Goal: Task Accomplishment & Management: Manage account settings

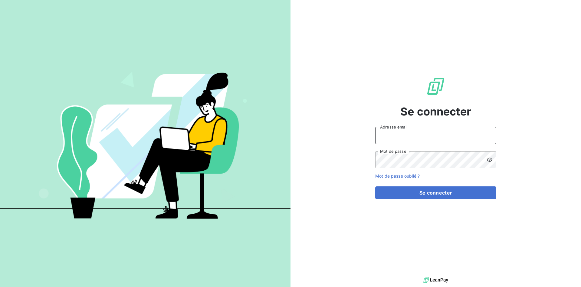
click at [421, 140] on input "Adresse email" at bounding box center [435, 135] width 121 height 17
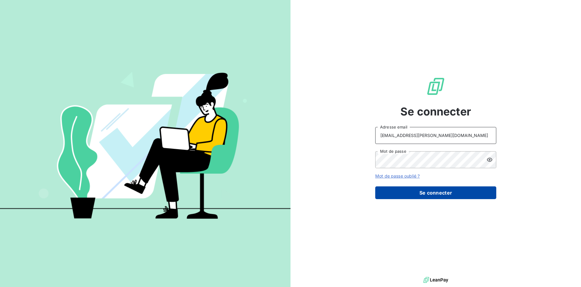
type input "[EMAIL_ADDRESS][PERSON_NAME][DOMAIN_NAME]"
click at [423, 188] on button "Se connecter" at bounding box center [435, 192] width 121 height 13
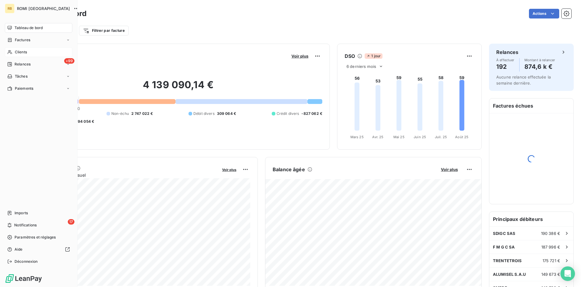
click at [10, 52] on icon at bounding box center [9, 52] width 5 height 5
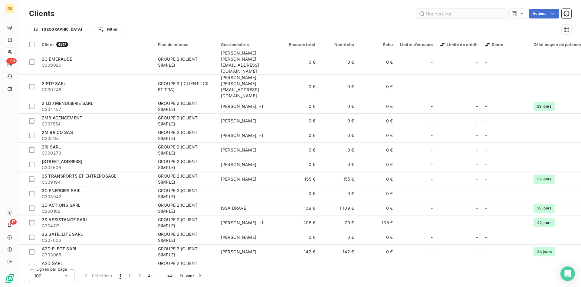
click at [456, 17] on input "text" at bounding box center [462, 14] width 91 height 10
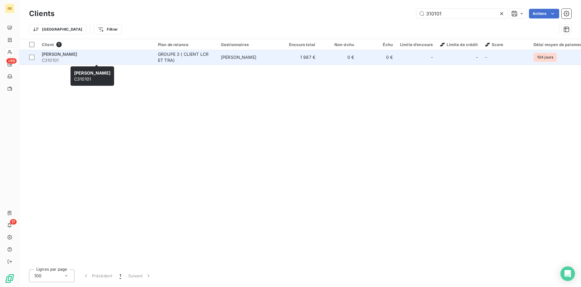
type input "310101"
click at [61, 58] on span "C310101" at bounding box center [96, 60] width 109 height 6
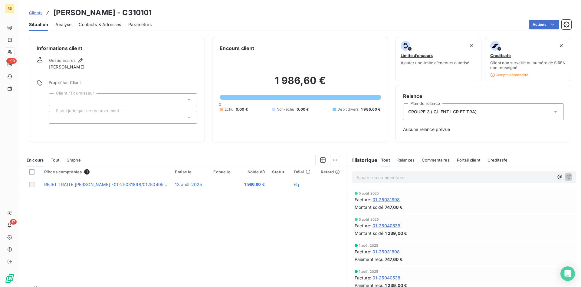
click at [372, 175] on p "Ajouter un commentaire ﻿" at bounding box center [455, 177] width 197 height 8
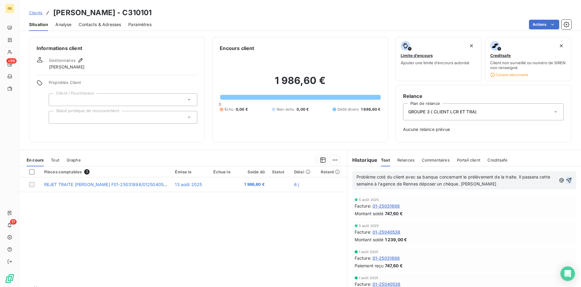
click at [570, 179] on icon "button" at bounding box center [569, 180] width 6 height 6
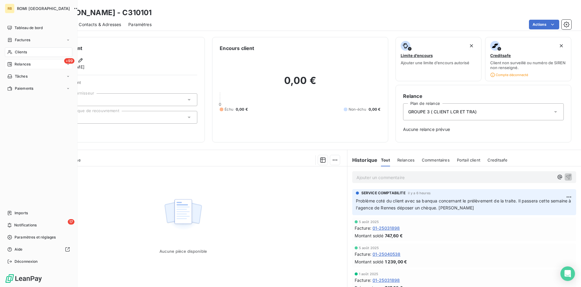
click at [16, 64] on span "Relances" at bounding box center [23, 63] width 16 height 5
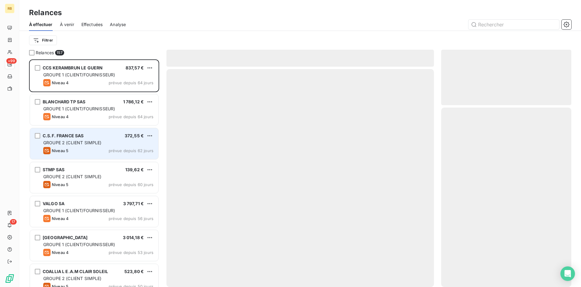
scroll to position [227, 130]
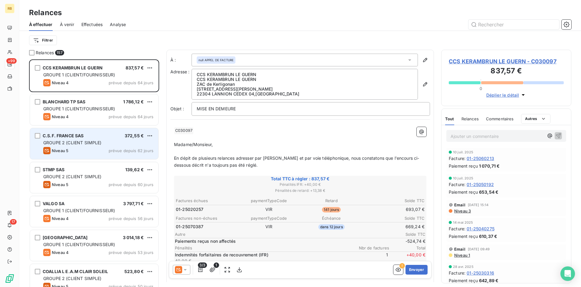
click at [96, 151] on div "Niveau 5 prévue depuis 62 jours" at bounding box center [98, 150] width 110 height 7
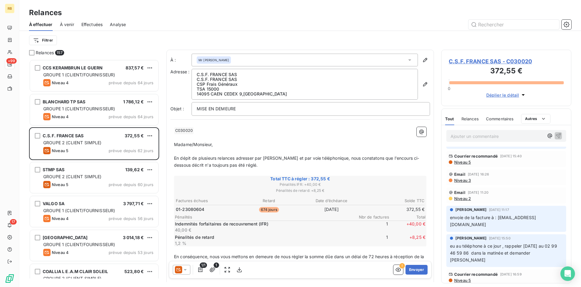
scroll to position [227, 130]
click at [472, 135] on p "Ajouter un commentaire ﻿" at bounding box center [497, 136] width 93 height 8
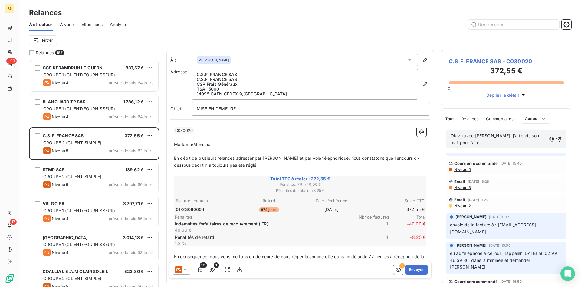
scroll to position [98, 0]
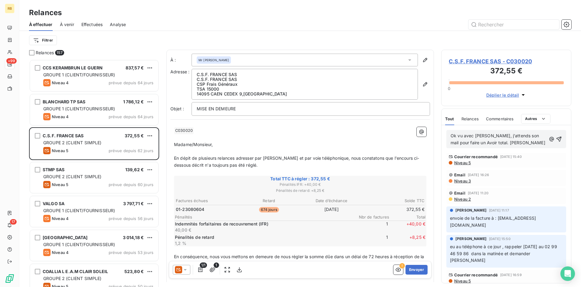
click at [478, 142] on span "Ok vu avec dany, j'attends son mail pour faire un Avoir total. julien" at bounding box center [498, 139] width 95 height 12
click at [560, 139] on icon "button" at bounding box center [559, 139] width 6 height 6
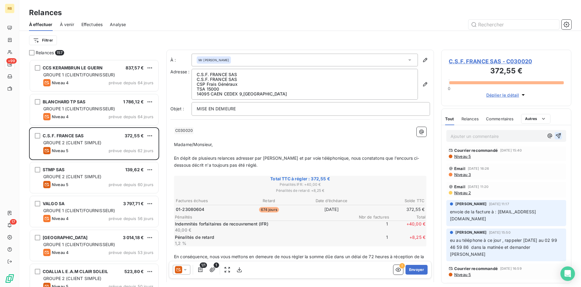
scroll to position [93, 0]
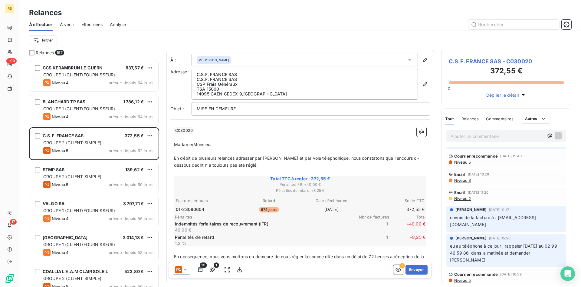
click at [510, 61] on span "C.S.F. FRANCE SAS - C030020" at bounding box center [506, 61] width 115 height 8
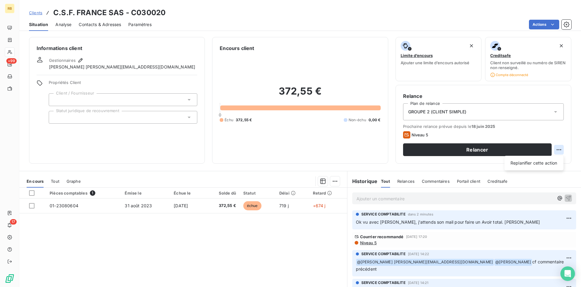
click at [562, 151] on html "RB +99 17 Clients C.S.F. FRANCE SAS - C030020 Situation Analyse Contacts & Adre…" at bounding box center [290, 143] width 581 height 287
click at [546, 166] on div "Replanifier cette action" at bounding box center [534, 163] width 54 height 10
select select "7"
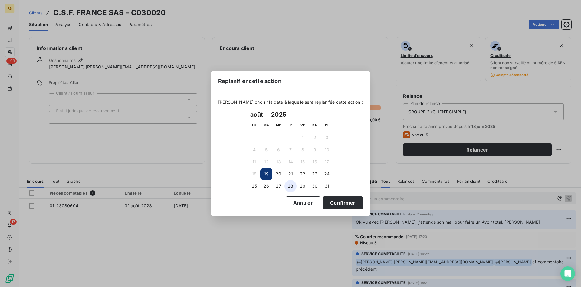
click at [294, 184] on button "28" at bounding box center [291, 186] width 12 height 12
click at [336, 199] on button "Confirmer" at bounding box center [343, 202] width 40 height 13
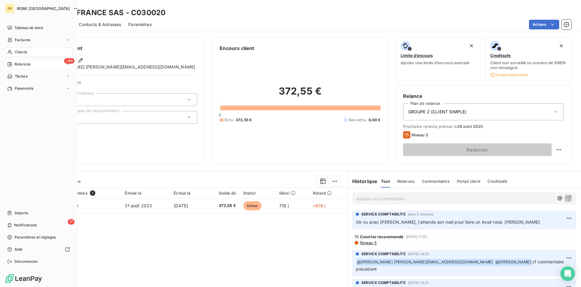
click at [16, 65] on span "Relances" at bounding box center [23, 63] width 16 height 5
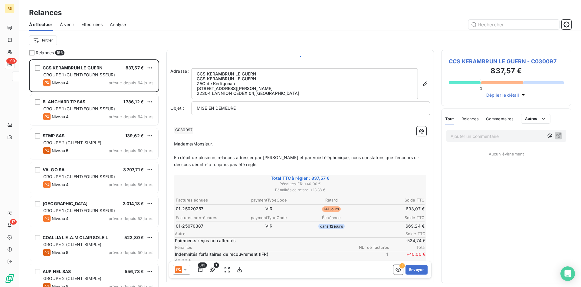
scroll to position [227, 130]
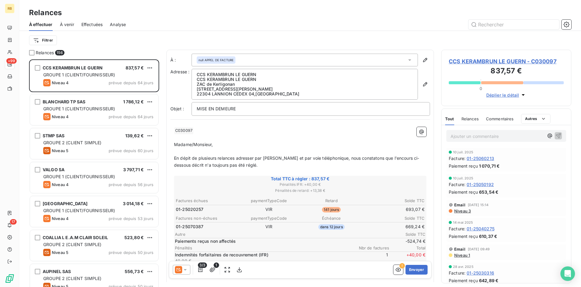
click at [505, 135] on p "Ajouter un commentaire ﻿" at bounding box center [497, 136] width 93 height 8
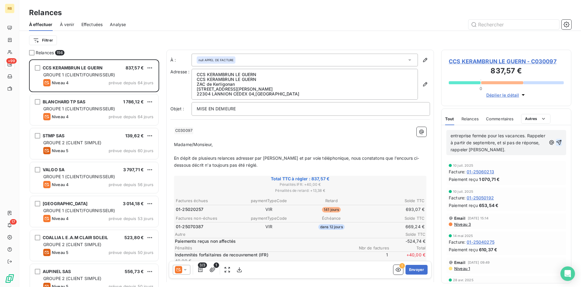
click at [559, 142] on icon "button" at bounding box center [559, 142] width 6 height 6
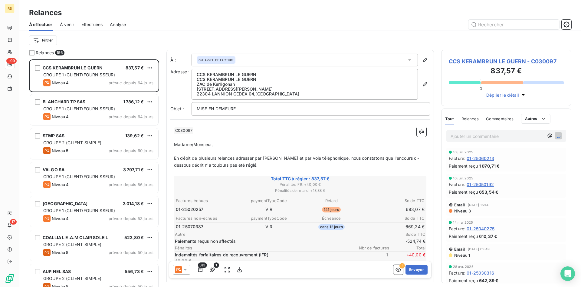
click at [513, 62] on span "CCS KERAMBRUN LE GUERN - C030097" at bounding box center [506, 61] width 115 height 8
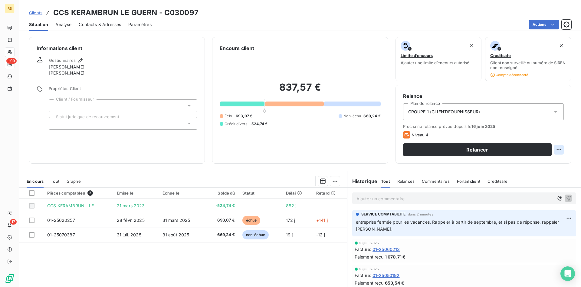
click at [561, 148] on html "RB +99 17 Clients CCS KERAMBRUN LE GUERN - C030097 Situation Analyse Contacts &…" at bounding box center [290, 143] width 581 height 287
click at [546, 160] on div "Replanifier cette action" at bounding box center [534, 163] width 54 height 10
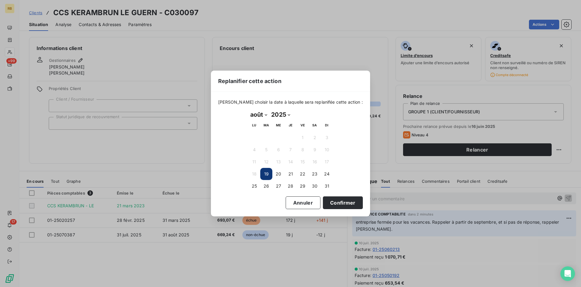
click at [248, 110] on select "janvier février mars avril mai juin juillet août septembre octobre novembre déc…" at bounding box center [258, 115] width 21 height 10
select select "8"
click option "septembre" at bounding box center [0, 0] width 0 height 0
click at [255, 135] on button "1" at bounding box center [254, 137] width 12 height 12
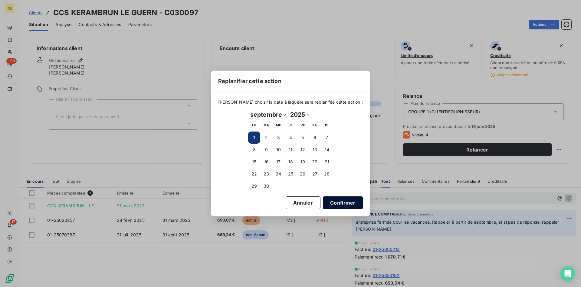
click at [328, 205] on button "Confirmer" at bounding box center [343, 202] width 40 height 13
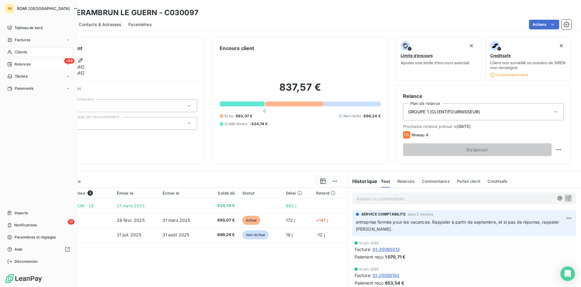
click at [20, 62] on span "Relances" at bounding box center [23, 63] width 16 height 5
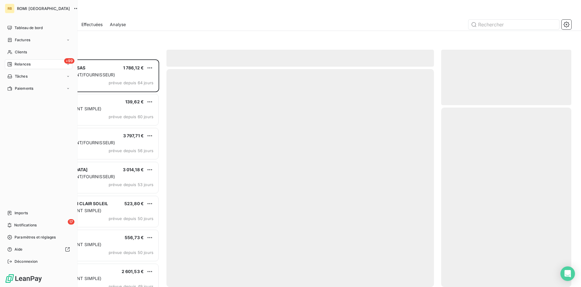
scroll to position [227, 130]
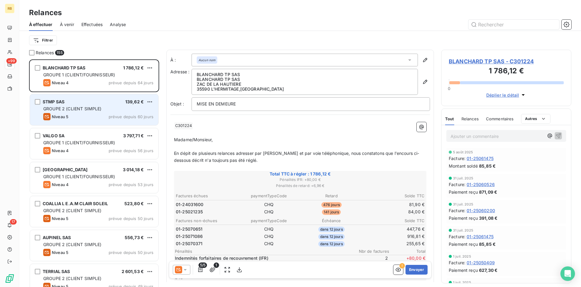
click at [63, 115] on span "Niveau 5" at bounding box center [60, 116] width 17 height 5
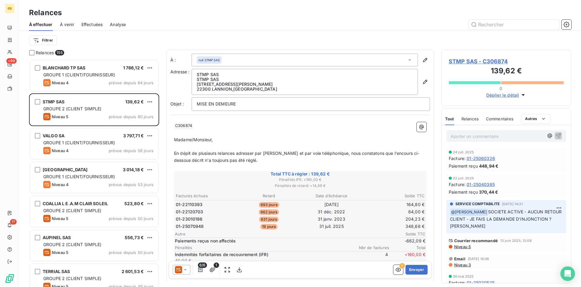
click at [492, 121] on div "Commentaires" at bounding box center [500, 118] width 28 height 13
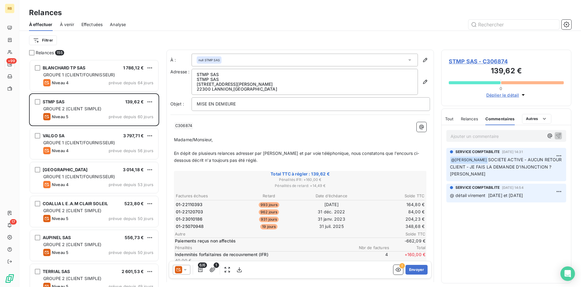
click at [449, 119] on span "Tout" at bounding box center [449, 118] width 8 height 5
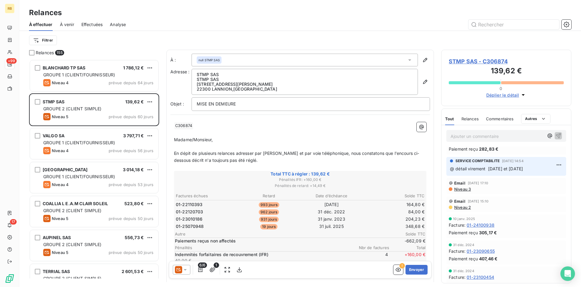
scroll to position [219, 130]
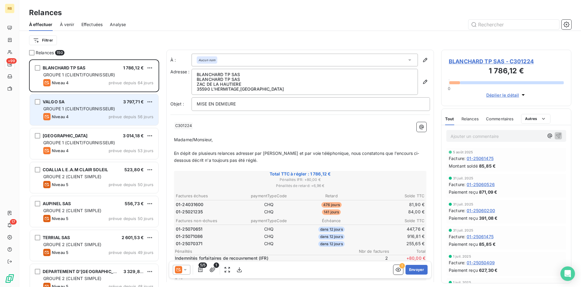
click at [98, 101] on div "VALGO SA 3 797,71 €" at bounding box center [98, 101] width 110 height 5
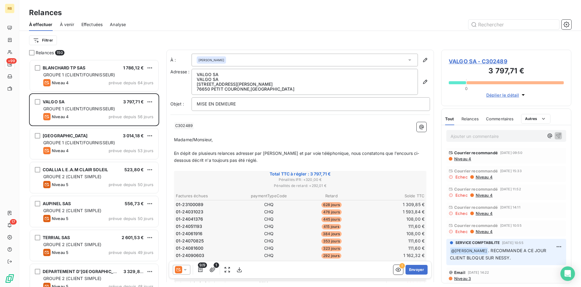
click at [499, 116] on div "Commentaires" at bounding box center [500, 118] width 28 height 13
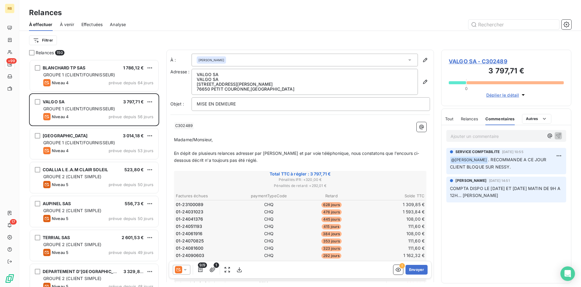
click at [450, 119] on span "Tout" at bounding box center [449, 118] width 8 height 5
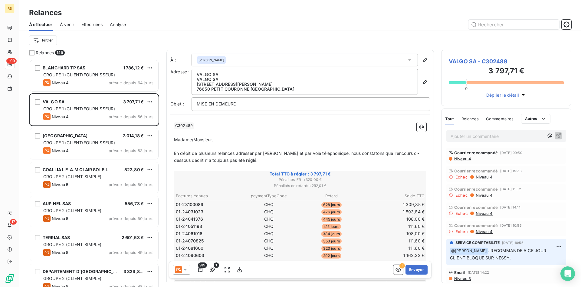
scroll to position [227, 130]
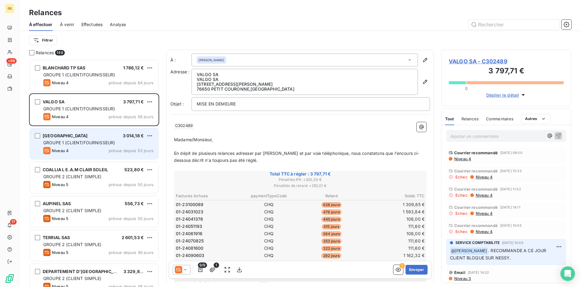
click at [75, 138] on div "MAIRIE DE ST MALO" at bounding box center [65, 136] width 45 height 6
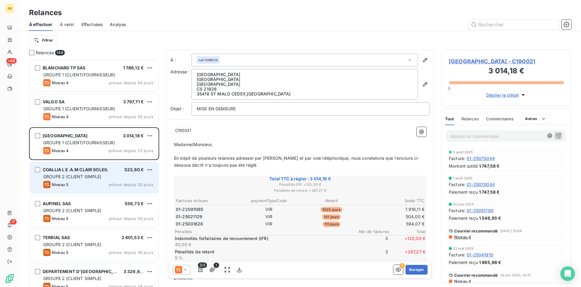
click at [91, 178] on span "GROUPE 2 (CLIENT SIMPLE)" at bounding box center [72, 176] width 58 height 5
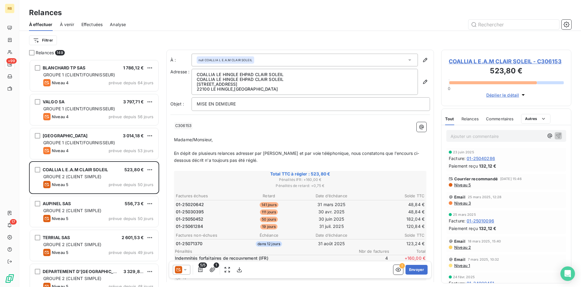
click at [506, 119] on span "Commentaires" at bounding box center [500, 118] width 28 height 5
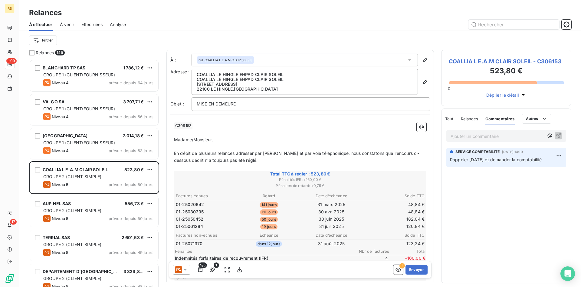
click at [447, 118] on span "Tout" at bounding box center [449, 118] width 8 height 5
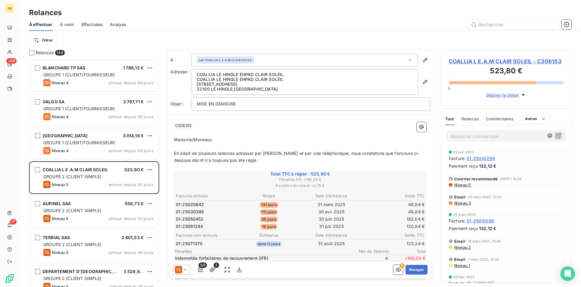
click at [469, 202] on span "Niveau 3" at bounding box center [462, 202] width 17 height 5
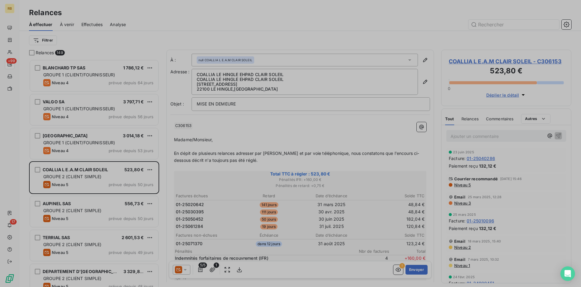
scroll to position [227, 130]
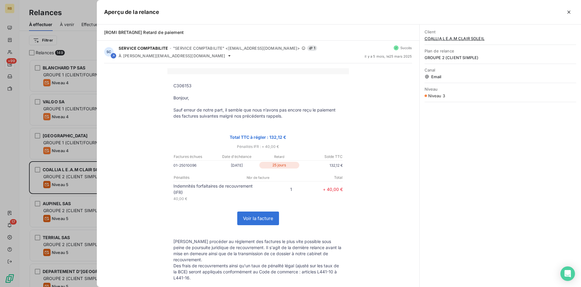
click at [17, 171] on div at bounding box center [290, 143] width 581 height 287
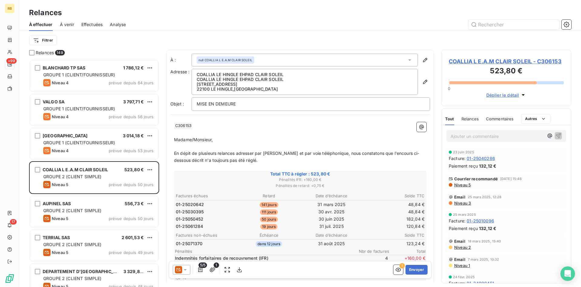
click at [465, 203] on span "Niveau 3" at bounding box center [462, 202] width 17 height 5
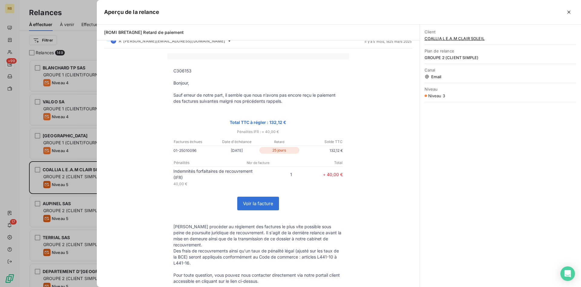
scroll to position [0, 0]
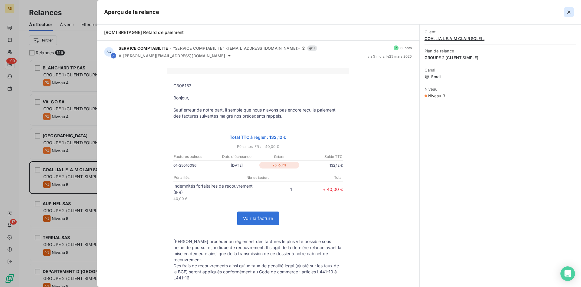
click at [567, 11] on icon "button" at bounding box center [569, 12] width 6 height 6
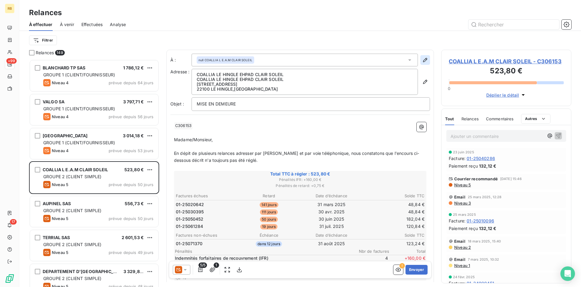
click at [427, 59] on icon "button" at bounding box center [425, 60] width 4 height 4
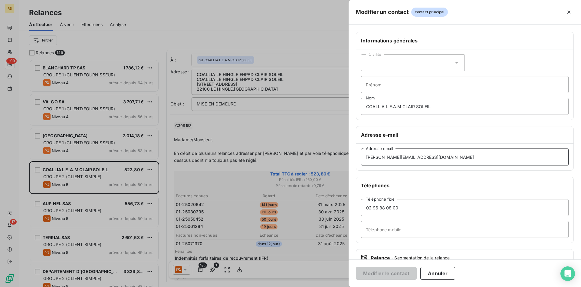
drag, startPoint x: 440, startPoint y: 158, endPoint x: 361, endPoint y: 156, distance: 79.4
click at [361, 156] on div "didier.delaune@coallia.org Adresse email" at bounding box center [464, 157] width 217 height 27
drag, startPoint x: 425, startPoint y: 157, endPoint x: 345, endPoint y: 157, distance: 80.5
click at [361, 157] on input "didier.delaune@coallia.org" at bounding box center [465, 156] width 208 height 17
paste input "ominique.rapinel"
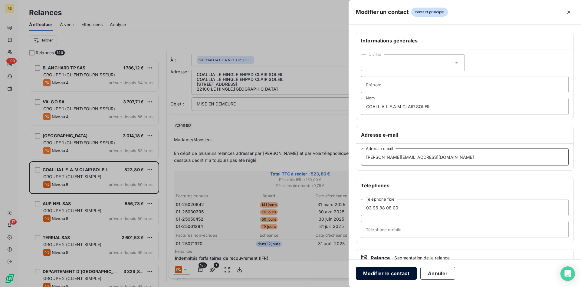
type input "dominique.rapinel@coallia.org"
click at [374, 273] on button "Modifier le contact" at bounding box center [386, 273] width 61 height 13
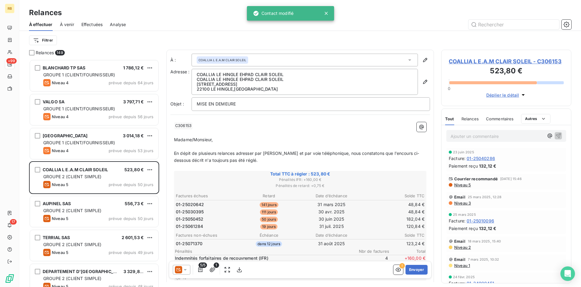
click at [186, 269] on icon at bounding box center [185, 269] width 6 height 6
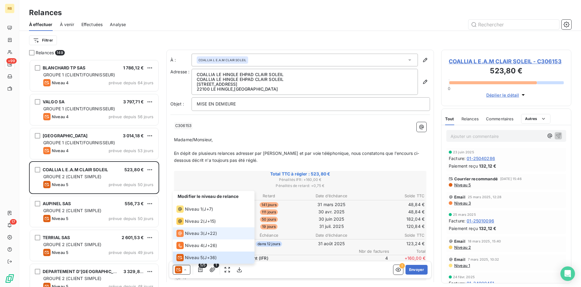
click at [216, 233] on span "J+22 )" at bounding box center [211, 233] width 12 height 6
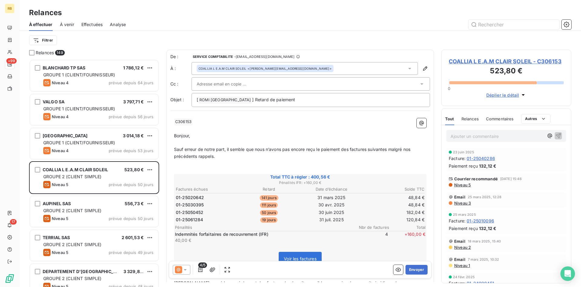
drag, startPoint x: 419, startPoint y: 269, endPoint x: 371, endPoint y: 244, distance: 54.4
click at [418, 266] on button "Envoyer" at bounding box center [417, 270] width 22 height 10
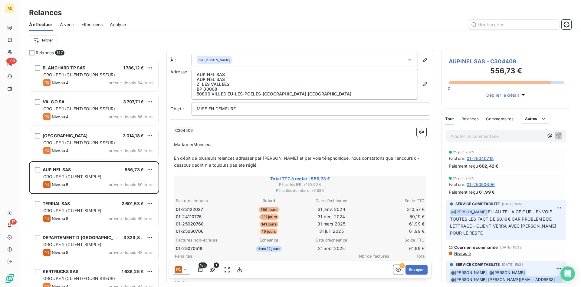
click at [467, 139] on p "Ajouter un commentaire ﻿" at bounding box center [497, 136] width 93 height 8
click at [538, 135] on p "demande ce jour par mail d'un grand livre." at bounding box center [497, 135] width 93 height 7
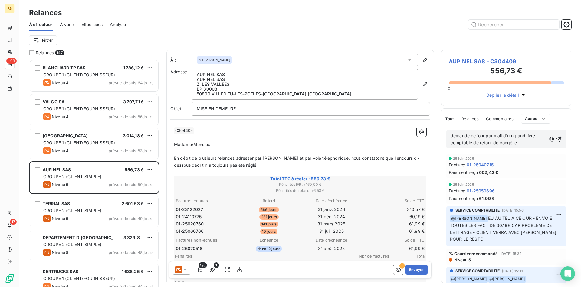
click at [526, 144] on p "demande ce jour par mail d'un grand livre. comptable de retour de congé le" at bounding box center [499, 139] width 96 height 14
click at [540, 134] on p "demande ce jour par mail d'un grand livre. comptable de retour de congé le 26/0…" at bounding box center [499, 139] width 96 height 14
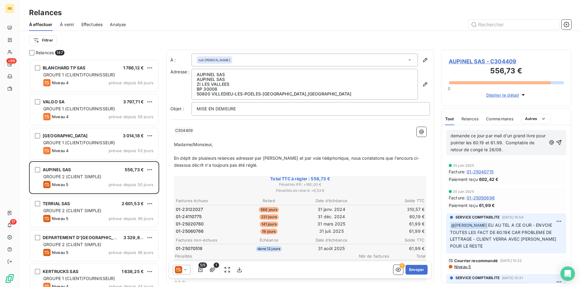
click at [527, 149] on p "demande ce jour par mail d'un grand livre pour pointer les 60.19 et 61.99. Comp…" at bounding box center [499, 142] width 96 height 21
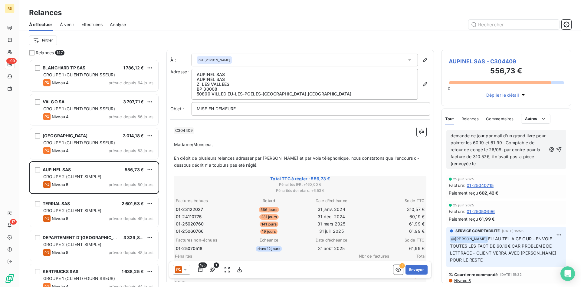
click at [491, 165] on p "demande ce jour par mail d'un grand livre pour pointer les 60.19 et 61.99. Comp…" at bounding box center [499, 149] width 96 height 35
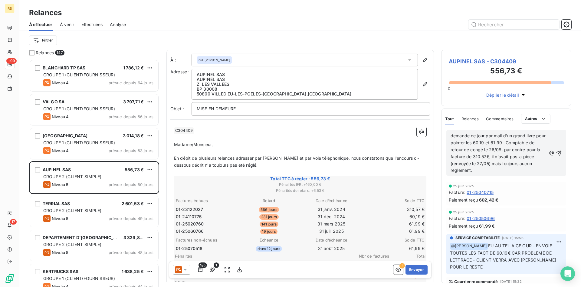
click at [483, 172] on p "demande ce jour par mail d'un grand livre pour pointer les 60.19 et 61.99. Comp…" at bounding box center [499, 152] width 96 height 41
click at [486, 170] on span "demande ce jour par mail d'un grand livre pour pointer les 60.19 et 61.99. Comp…" at bounding box center [499, 153] width 96 height 40
click at [559, 151] on icon "button" at bounding box center [559, 153] width 6 height 6
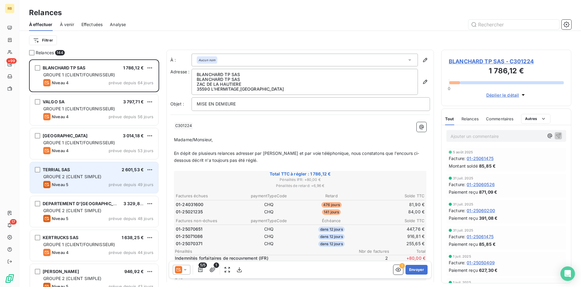
click at [98, 170] on div "TERRIAL SAS 2 601,53 €" at bounding box center [98, 169] width 110 height 5
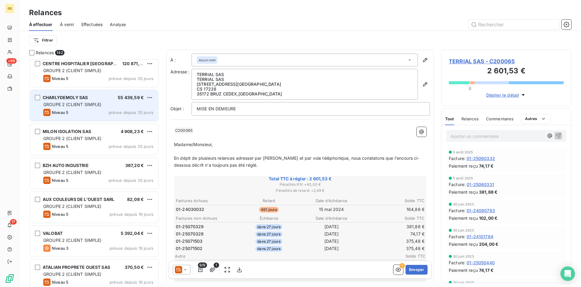
scroll to position [1606, 0]
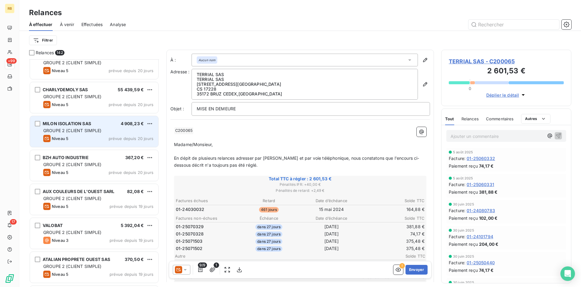
click at [97, 129] on span "GROUPE 2 (CLIENT SIMPLE)" at bounding box center [72, 130] width 58 height 5
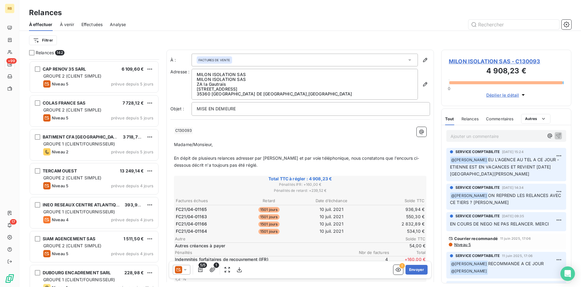
scroll to position [4588, 0]
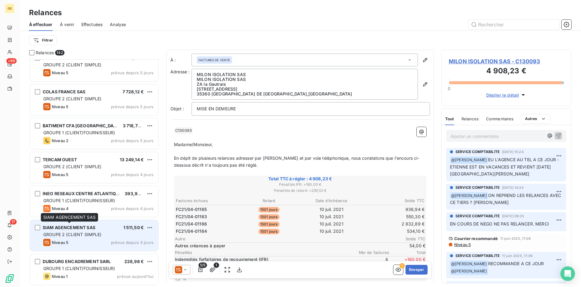
click at [87, 230] on div "SIAM AGENCEMENT SAS" at bounding box center [69, 227] width 53 height 6
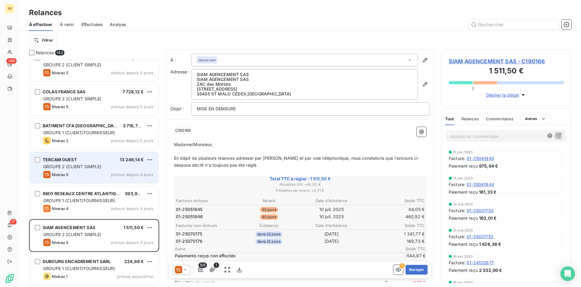
click at [109, 181] on div "TERCAM OUEST 13 249,14 € GROUPE 2 (CLIENT SIMPLE) Niveau 5 prévue depuis 4 jours" at bounding box center [94, 167] width 128 height 31
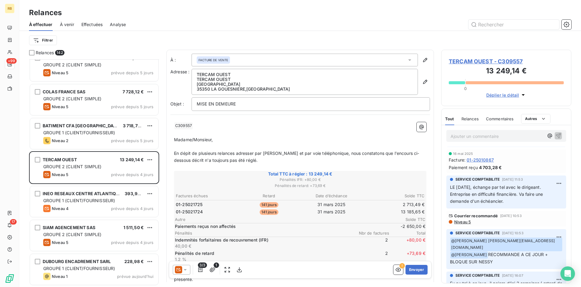
scroll to position [185, 0]
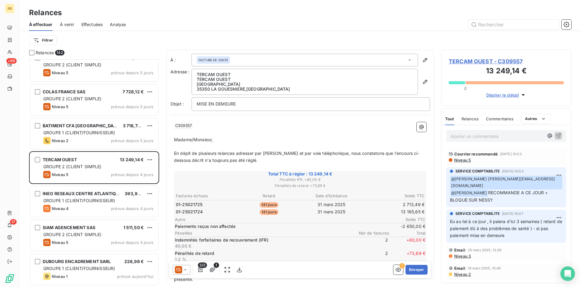
click at [466, 253] on span "Niveau 3" at bounding box center [462, 255] width 17 height 5
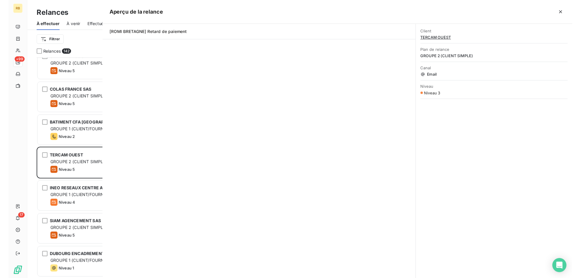
scroll to position [227, 130]
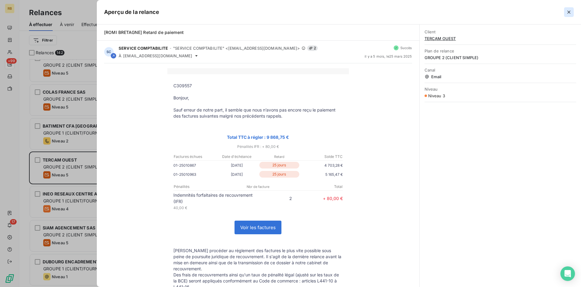
click at [573, 12] on button "button" at bounding box center [569, 12] width 10 height 10
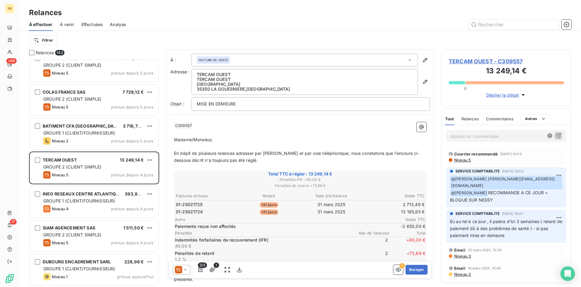
click at [189, 269] on div at bounding box center [182, 270] width 18 height 10
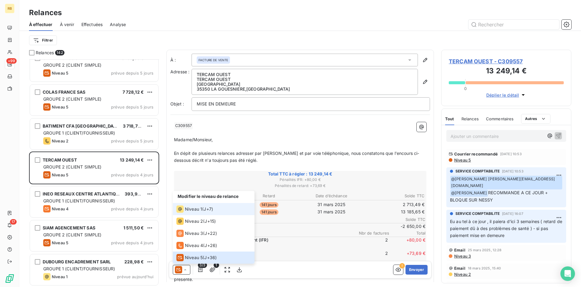
click at [213, 214] on li "Niveau 1 ( J+7 )" at bounding box center [214, 209] width 82 height 12
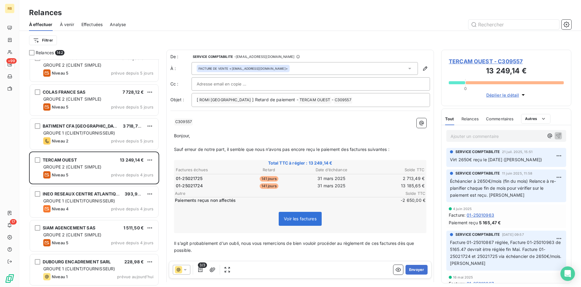
drag, startPoint x: 403, startPoint y: 151, endPoint x: 201, endPoint y: 134, distance: 202.9
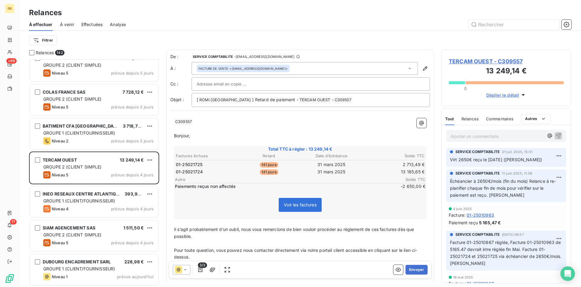
click at [201, 134] on p "Bonjour," at bounding box center [300, 135] width 252 height 7
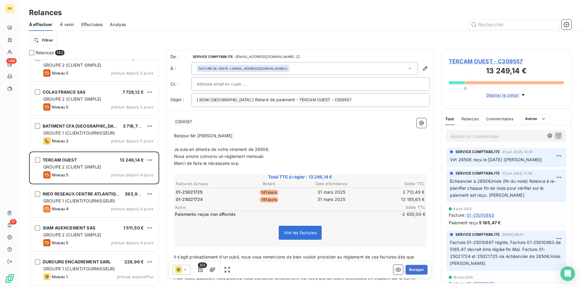
click at [274, 166] on p "Merci de faire le nécessaire svp." at bounding box center [300, 163] width 252 height 7
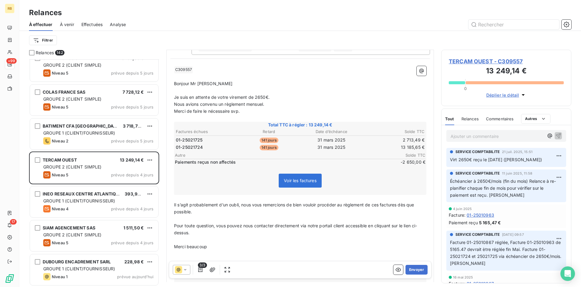
scroll to position [62, 0]
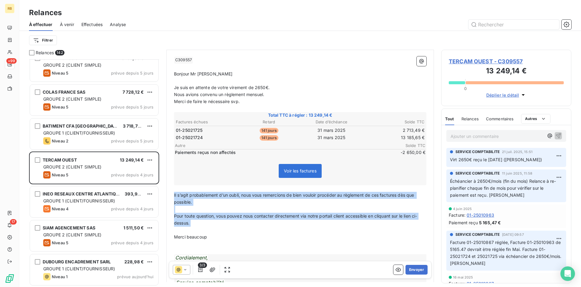
drag, startPoint x: 174, startPoint y: 194, endPoint x: 217, endPoint y: 233, distance: 57.7
click at [217, 233] on div "﻿ C309557 ﻿ ﻿ ﻿ Bonjour Mr VILON ﻿ Je suis en attente de votre virement de 2650…" at bounding box center [300, 250] width 252 height 388
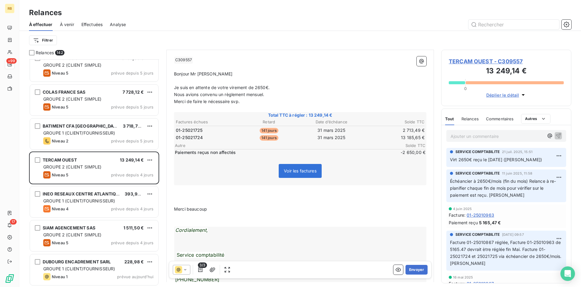
click at [193, 223] on p "﻿" at bounding box center [300, 222] width 252 height 7
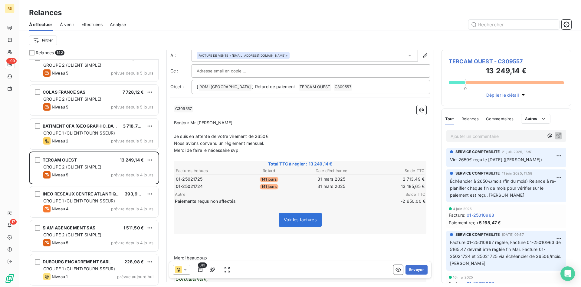
scroll to position [0, 0]
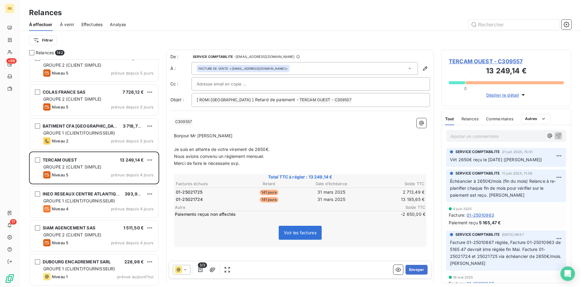
drag, startPoint x: 420, startPoint y: 270, endPoint x: 338, endPoint y: 274, distance: 81.2
click at [338, 274] on div "3/3 Envoyer" at bounding box center [300, 270] width 263 height 18
click at [414, 270] on button "Envoyer" at bounding box center [417, 270] width 22 height 10
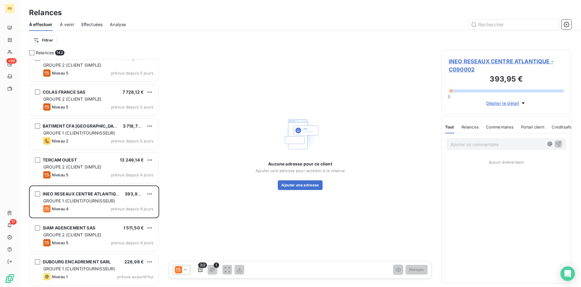
scroll to position [4554, 0]
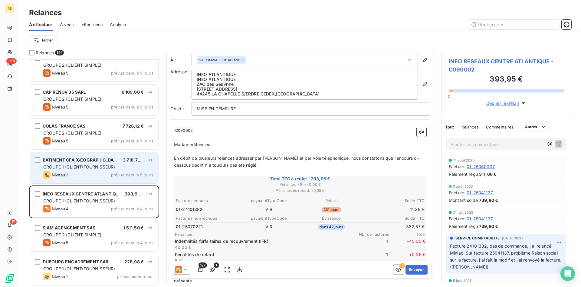
click at [93, 171] on div "Niveau 2 prévue depuis 5 jours" at bounding box center [98, 174] width 110 height 7
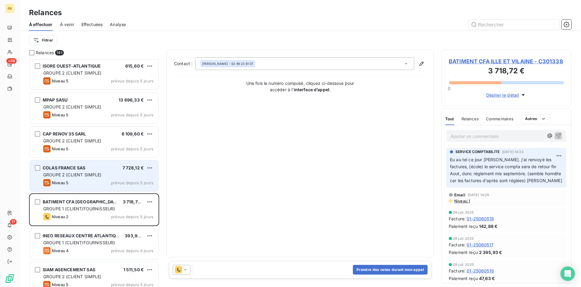
scroll to position [4492, 0]
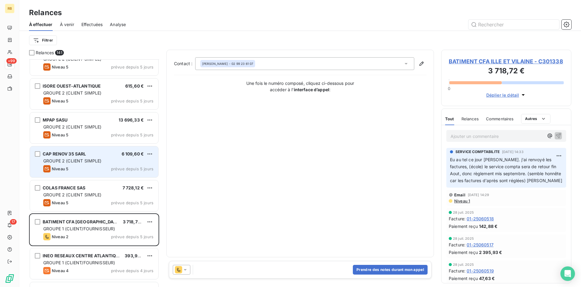
click at [90, 155] on div "CAP RENOV 35 SARL 6 109,60 €" at bounding box center [98, 153] width 110 height 5
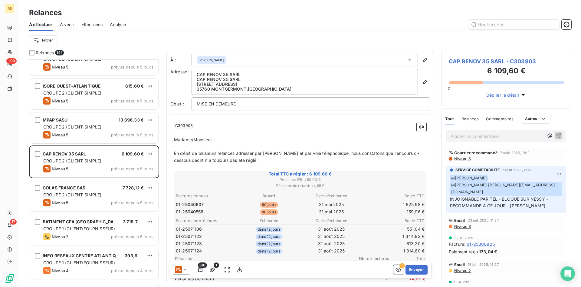
click at [341, 134] on p "﻿" at bounding box center [300, 132] width 252 height 7
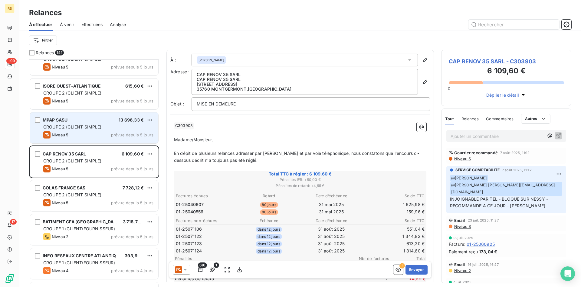
click at [72, 130] on div "MPAP SASU 13 696,33 € GROUPE 2 (CLIENT SIMPLE) Niveau 5 prévue depuis 5 jours" at bounding box center [94, 127] width 128 height 31
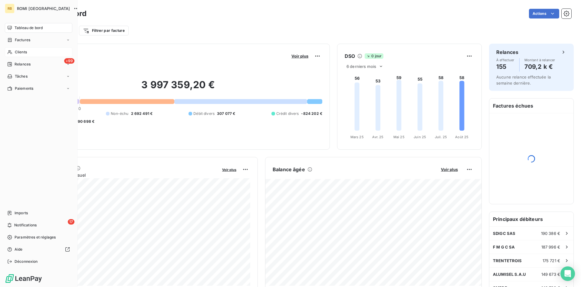
click at [14, 51] on div "Clients" at bounding box center [39, 52] width 68 height 10
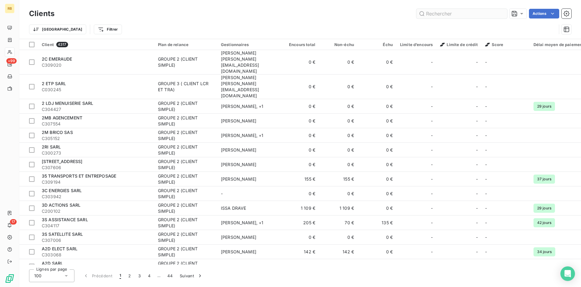
click at [440, 17] on input "text" at bounding box center [462, 14] width 91 height 10
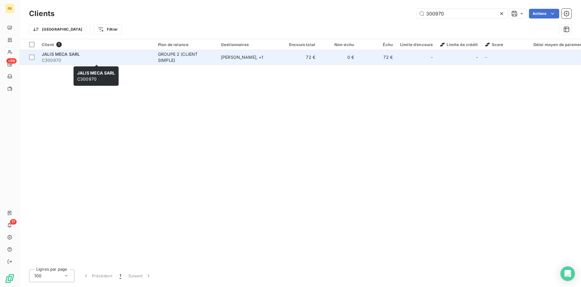
type input "300970"
click at [97, 54] on div "JALIS MECA SARL" at bounding box center [96, 54] width 109 height 6
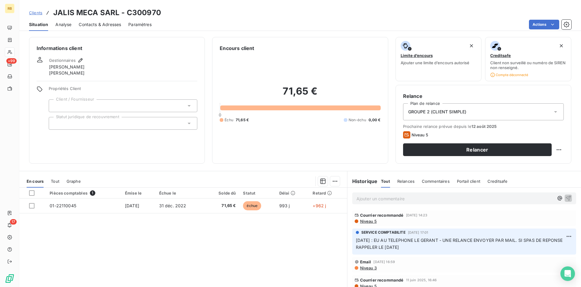
click at [398, 200] on p "Ajouter un commentaire ﻿" at bounding box center [455, 199] width 197 height 8
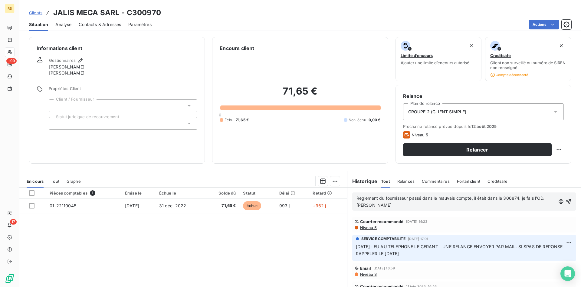
drag, startPoint x: 567, startPoint y: 201, endPoint x: 572, endPoint y: 200, distance: 5.2
click at [572, 200] on div "Reglement du fournisseur passé dans le mauvais compte, il était dans le 306874.…" at bounding box center [464, 201] width 224 height 18
click at [571, 200] on icon "button" at bounding box center [569, 201] width 6 height 6
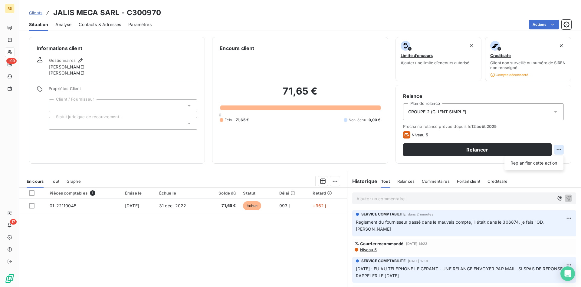
click at [559, 146] on html "RB +99 17 Clients JALIS MECA SARL - C300970 Situation Analyse Contacts & Adress…" at bounding box center [290, 143] width 581 height 287
click at [539, 161] on div "Replanifier cette action" at bounding box center [534, 163] width 54 height 10
select select "7"
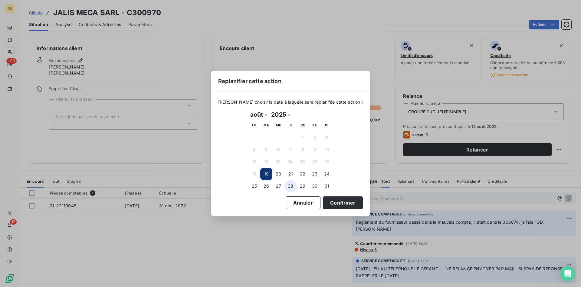
click at [289, 185] on button "28" at bounding box center [291, 186] width 12 height 12
click at [330, 206] on button "Confirmer" at bounding box center [343, 202] width 40 height 13
